Goal: Task Accomplishment & Management: Use online tool/utility

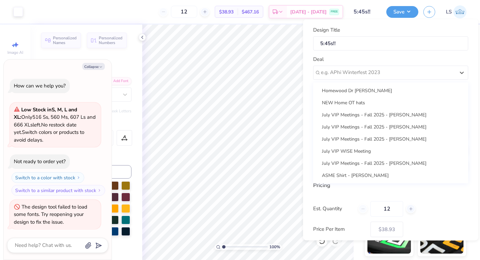
scroll to position [158, 0]
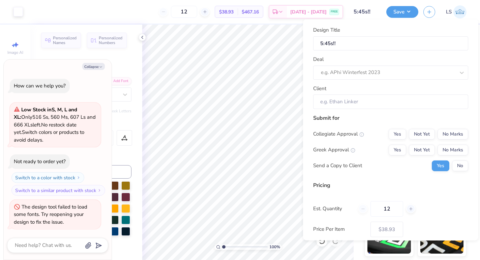
click at [312, 190] on div "Design Title 5:45s!! Deal e.g. APhi Winterfest 2023 Client Submit for Collegiat…" at bounding box center [390, 130] width 175 height 221
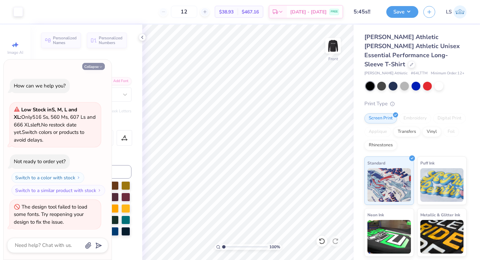
click at [102, 67] on icon "button" at bounding box center [101, 67] width 4 height 4
type textarea "x"
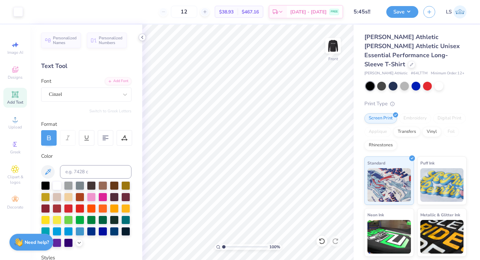
click at [142, 38] on icon at bounding box center [141, 37] width 5 height 5
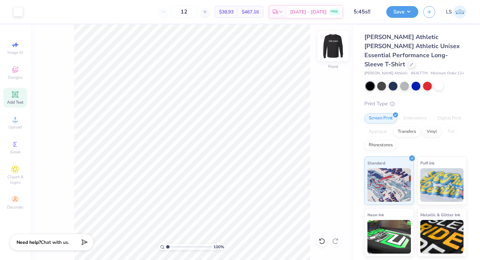
click at [333, 46] on img at bounding box center [332, 45] width 27 height 27
click at [333, 47] on img at bounding box center [332, 45] width 13 height 13
click at [402, 12] on button "Save" at bounding box center [402, 11] width 32 height 12
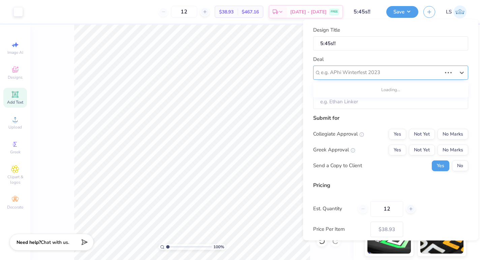
click at [356, 69] on div at bounding box center [381, 72] width 121 height 9
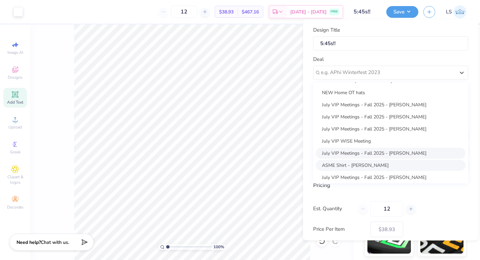
scroll to position [0, 0]
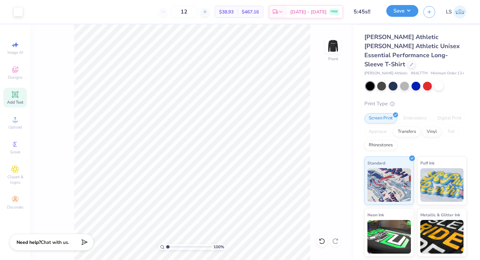
click at [405, 10] on button "Save" at bounding box center [402, 11] width 32 height 12
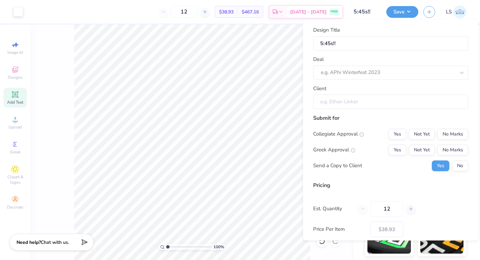
click at [404, 105] on input "Client" at bounding box center [390, 102] width 155 height 14
click at [378, 101] on input "Client" at bounding box center [390, 102] width 155 height 14
click at [320, 102] on input "Client" at bounding box center [390, 102] width 155 height 14
click at [461, 73] on icon at bounding box center [461, 72] width 4 height 2
type input "M"
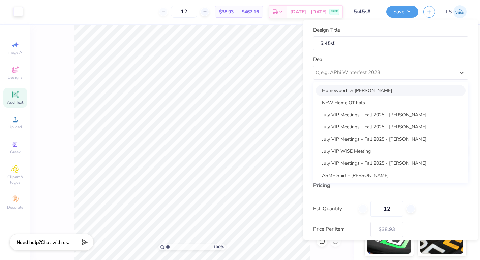
type input "%"
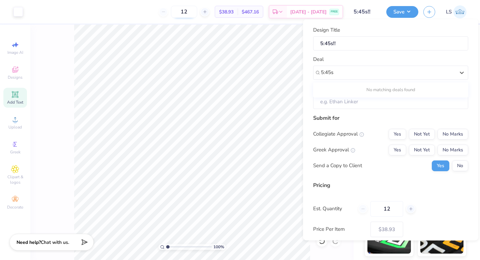
type input "5:45s"
click at [405, 13] on button "Save" at bounding box center [402, 11] width 32 height 12
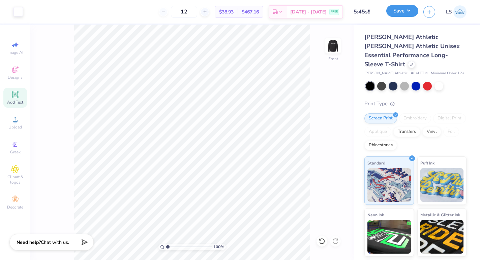
click at [399, 14] on button "Save" at bounding box center [402, 11] width 32 height 12
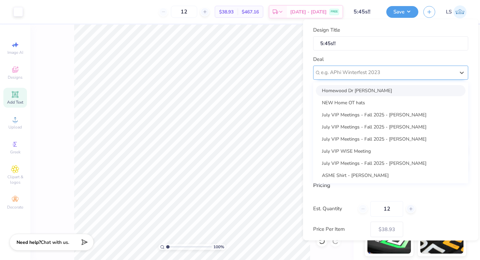
click at [392, 73] on div at bounding box center [388, 72] width 134 height 9
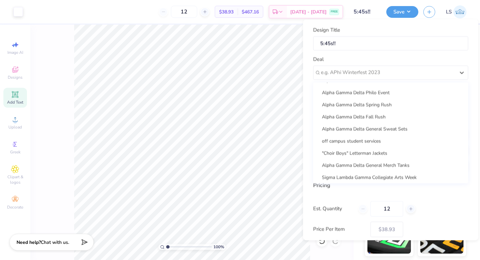
scroll to position [158, 0]
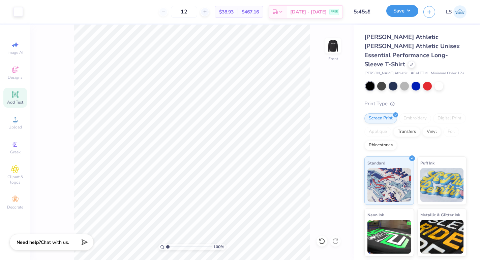
click at [397, 14] on button "Save" at bounding box center [402, 11] width 32 height 12
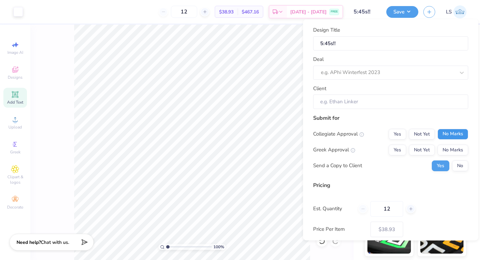
click at [458, 138] on button "No Marks" at bounding box center [452, 134] width 31 height 11
click at [459, 150] on button "No Marks" at bounding box center [452, 149] width 31 height 11
type input "$38.93"
click at [393, 103] on input "Client" at bounding box center [390, 102] width 155 height 14
click at [337, 103] on input "Client" at bounding box center [390, 102] width 155 height 14
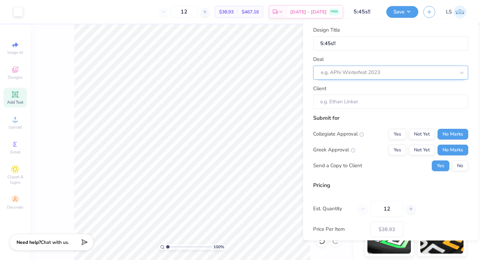
click at [360, 77] on div "e.g. APhi Winterfest 2023" at bounding box center [387, 72] width 135 height 10
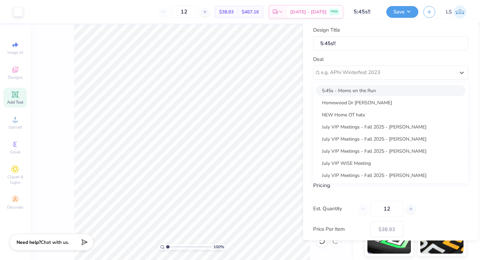
click at [365, 89] on div "5:45s - Moms on the Run" at bounding box center [391, 90] width 150 height 11
type input "Jessica Applelgren"
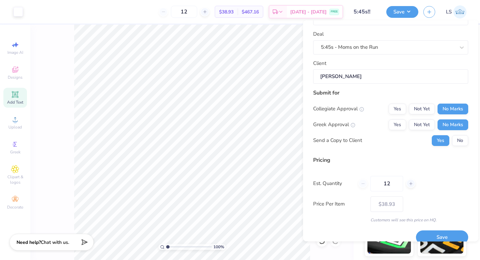
scroll to position [35, 0]
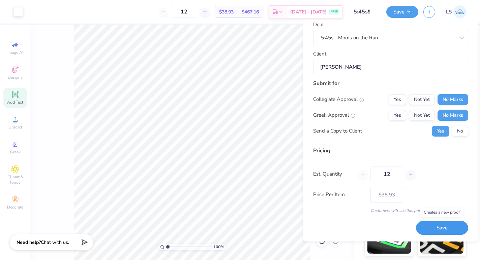
click at [437, 229] on button "Save" at bounding box center [442, 229] width 52 height 14
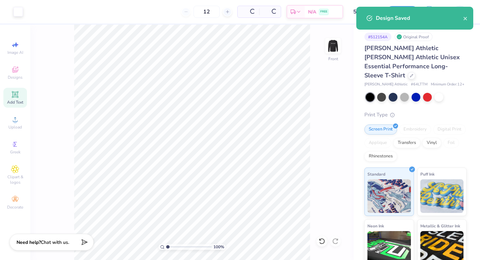
type input "$38.93"
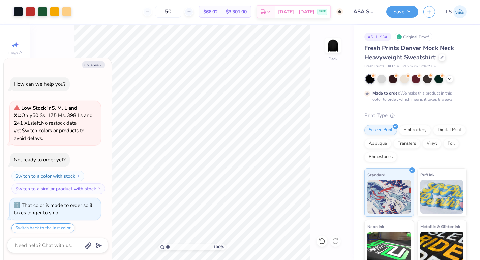
scroll to position [199, 0]
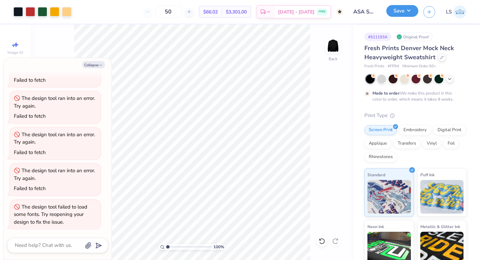
click at [398, 15] on button "Save" at bounding box center [402, 11] width 32 height 12
type textarea "x"
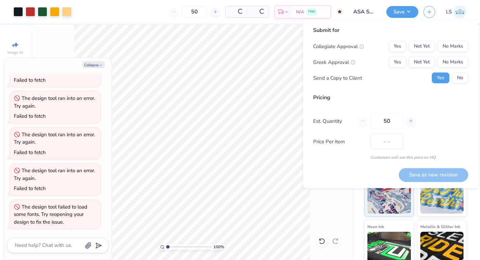
type input "$66.02"
type textarea "x"
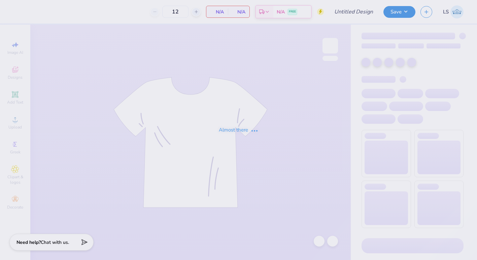
type input "homewood hat"
